Goal: Task Accomplishment & Management: Use online tool/utility

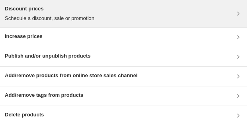
click at [135, 18] on div "Discount prices Schedule a discount, sale or promotion" at bounding box center [124, 14] width 238 height 18
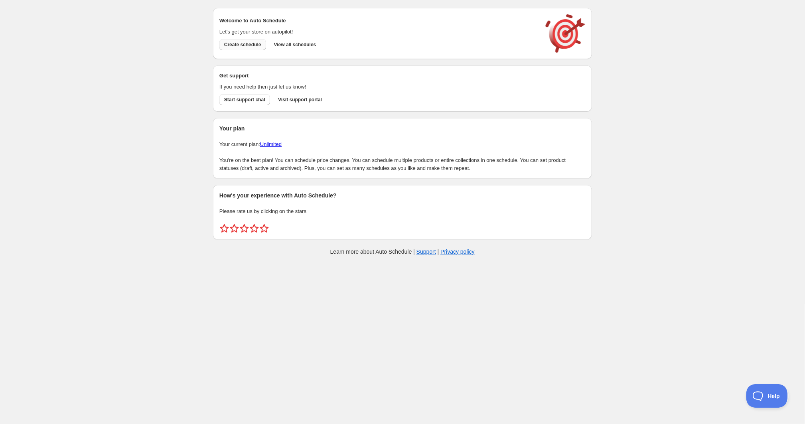
click at [248, 40] on button "Create schedule" at bounding box center [242, 44] width 47 height 11
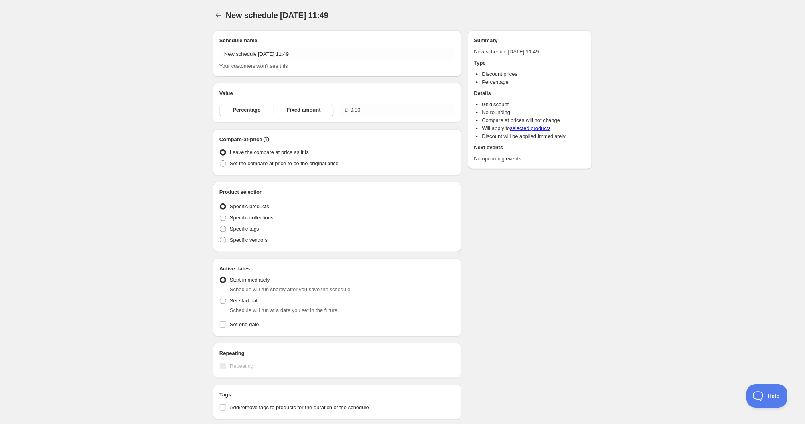
radio input "true"
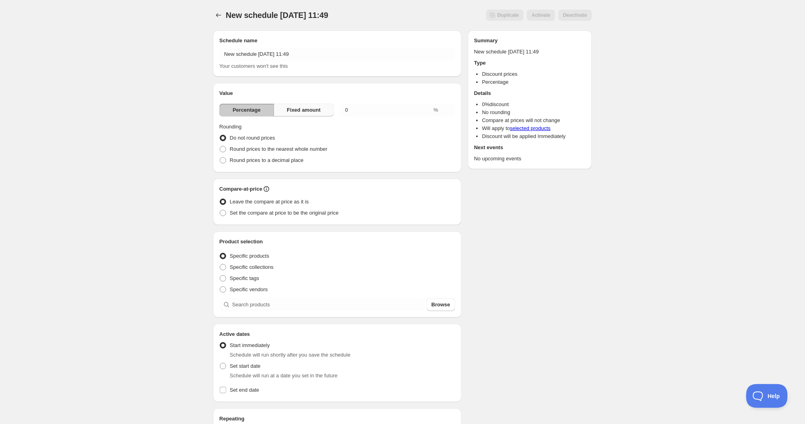
click at [324, 108] on button "Fixed amount" at bounding box center [304, 110] width 60 height 13
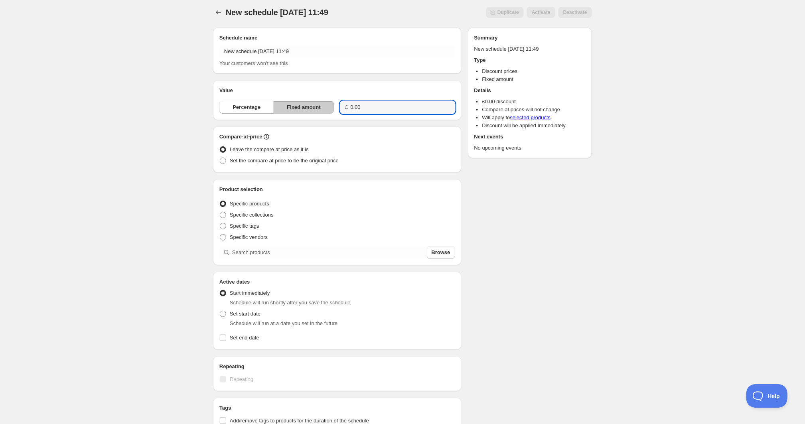
drag, startPoint x: 368, startPoint y: 107, endPoint x: 320, endPoint y: 103, distance: 48.1
click at [320, 103] on div "Percentage Fixed amount £ 0.00" at bounding box center [337, 107] width 236 height 13
type input "4.00"
click at [313, 160] on span "Set the compare at price to be the original price" at bounding box center [284, 159] width 109 height 6
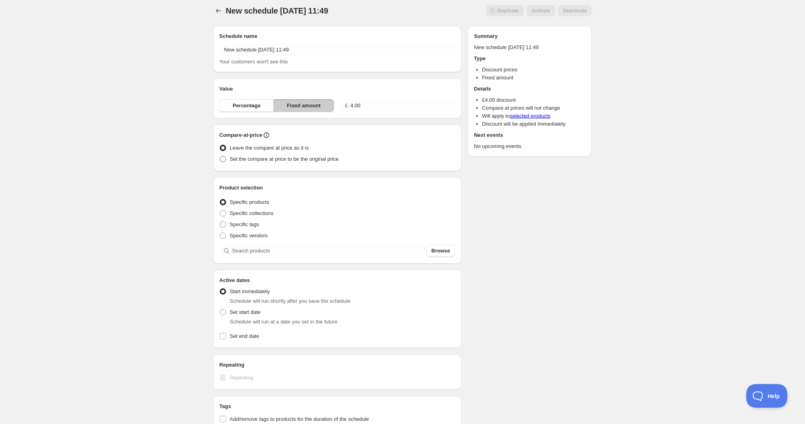
click at [220, 156] on input "Set the compare at price to be the original price" at bounding box center [220, 156] width 0 height 0
radio input "true"
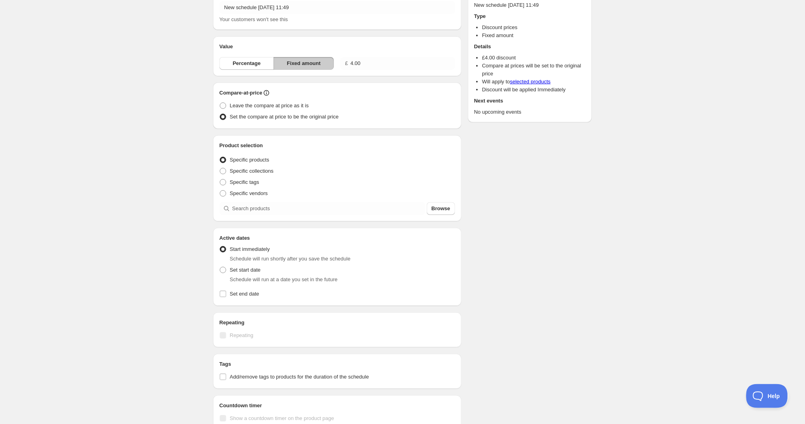
scroll to position [48, 0]
click at [273, 206] on input "search" at bounding box center [328, 207] width 193 height 13
type input "d"
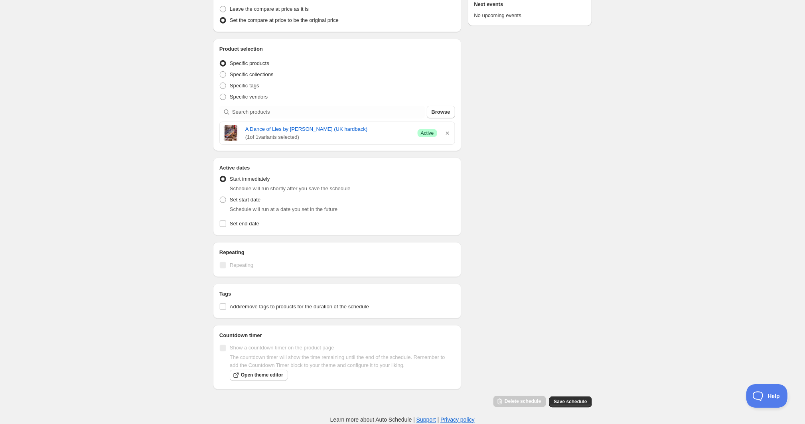
scroll to position [149, 0]
click at [235, 221] on span "Set end date" at bounding box center [245, 224] width 30 height 6
click at [226, 221] on input "Set end date" at bounding box center [223, 224] width 6 height 6
checkbox input "true"
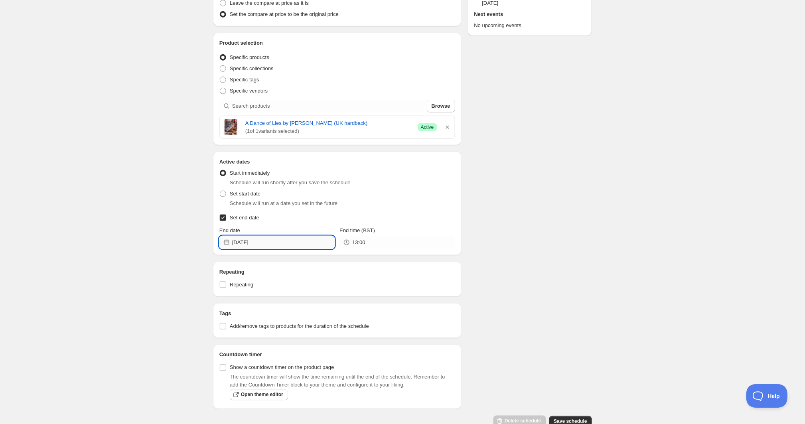
click at [320, 243] on input "2025-09-09" at bounding box center [283, 242] width 102 height 13
click at [309, 298] on span "12" at bounding box center [306, 298] width 8 height 6
type input "2025-09-12"
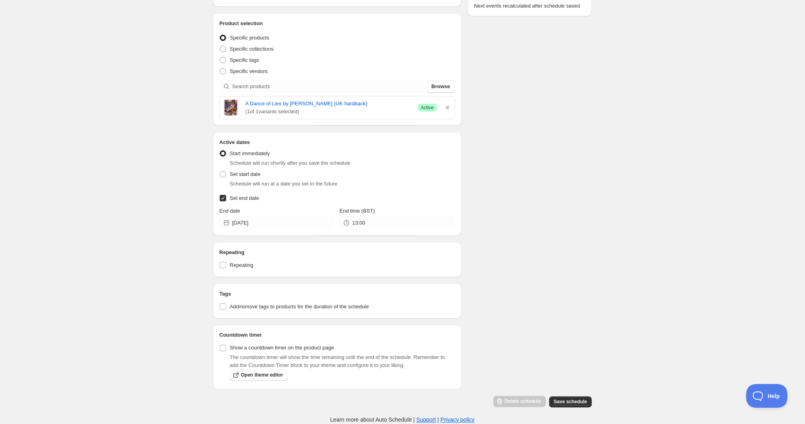
scroll to position [175, 0]
click at [225, 345] on input "Show a countdown timer on the product page" at bounding box center [223, 348] width 6 height 6
checkbox input "true"
click at [575, 400] on span "Save schedule" at bounding box center [570, 402] width 33 height 6
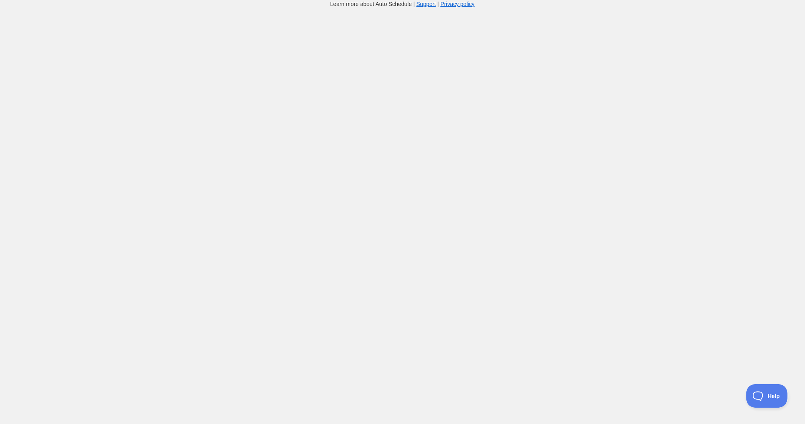
scroll to position [8, 0]
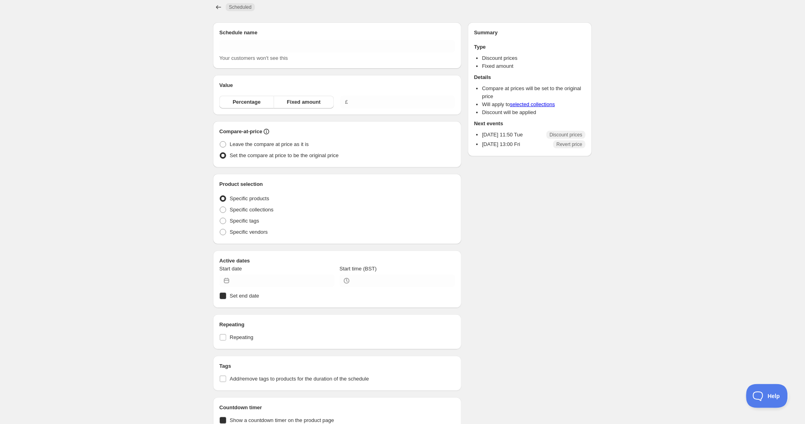
type input "New schedule Sep 09 2025 11:49"
type input "4.00"
radio input "true"
type input "2025-09-09"
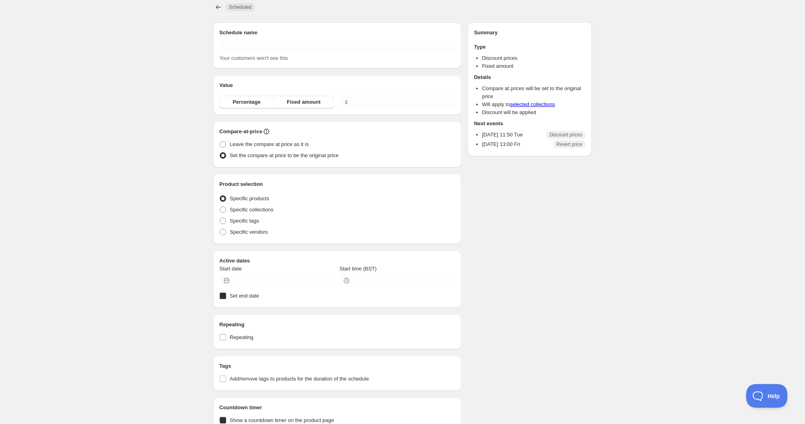
type input "11:50"
checkbox input "true"
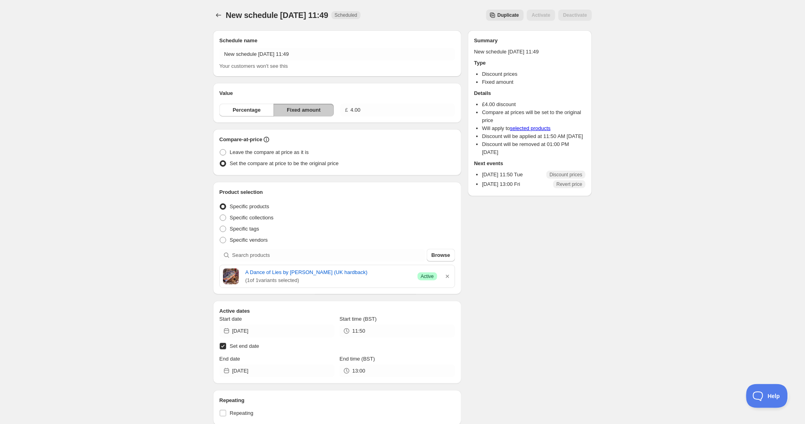
scroll to position [0, 0]
click at [219, 19] on icon "Schedules" at bounding box center [219, 15] width 8 height 8
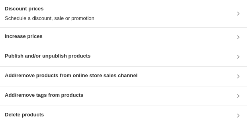
drag, startPoint x: 118, startPoint y: 20, endPoint x: 109, endPoint y: 22, distance: 9.3
click at [117, 21] on div "Discount prices Schedule a discount, sale or promotion" at bounding box center [124, 14] width 238 height 18
